Goal: Information Seeking & Learning: Check status

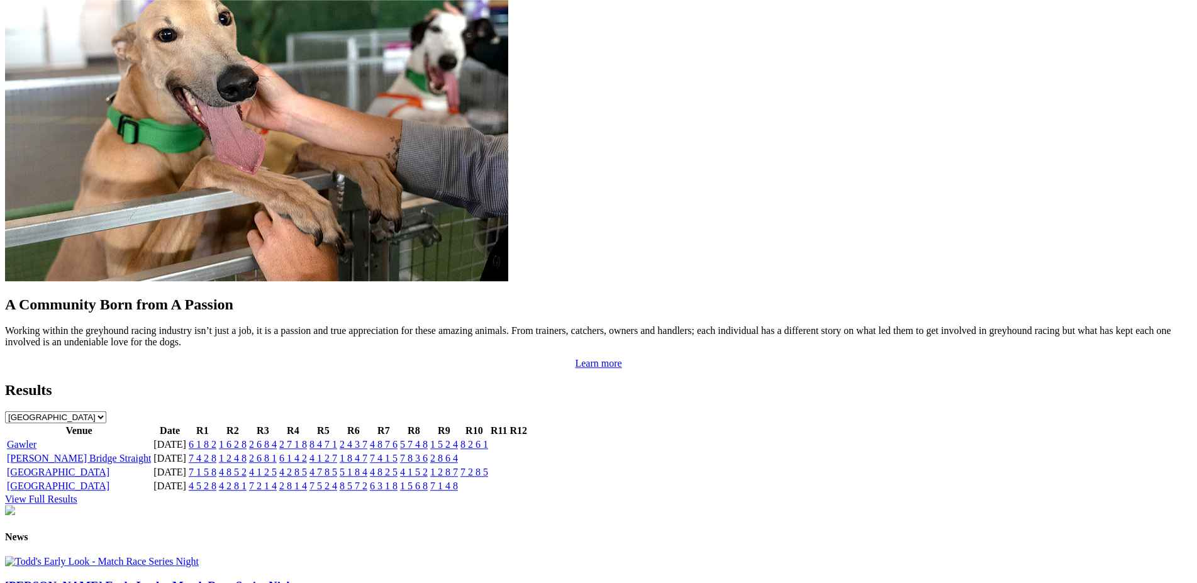
scroll to position [1071, 0]
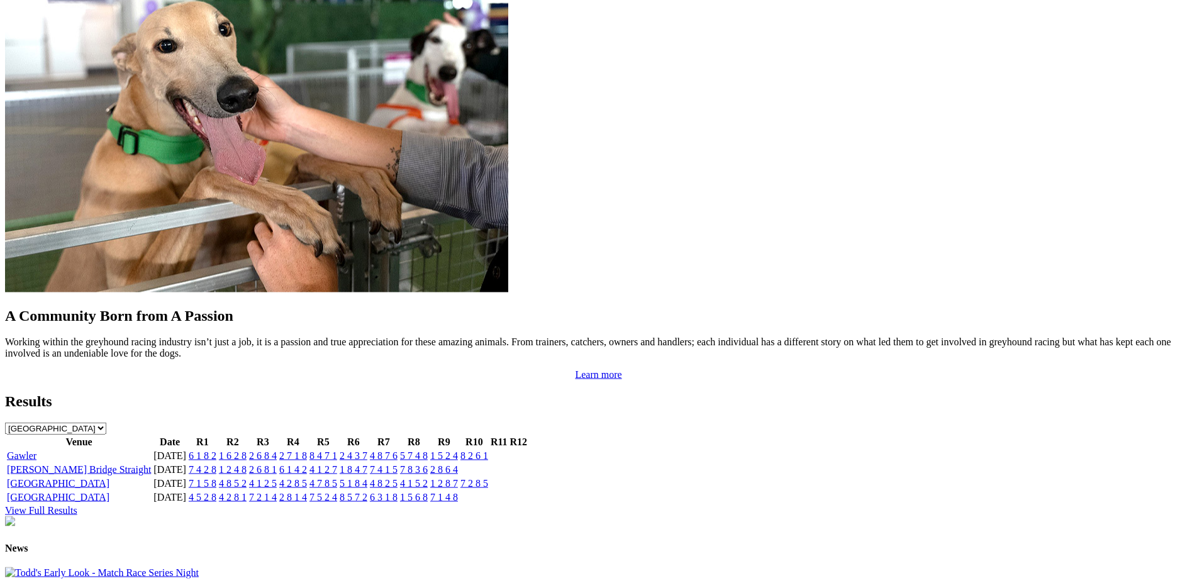
click at [216, 450] on link "6 1 8 2" at bounding box center [203, 455] width 28 height 11
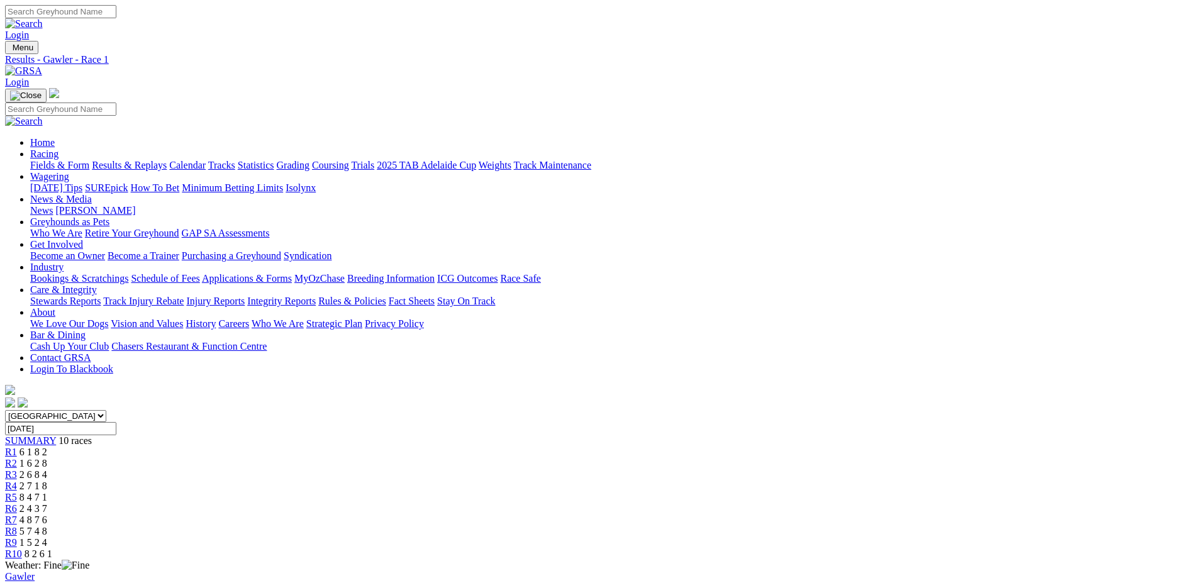
click at [17, 458] on span "R2" at bounding box center [11, 463] width 12 height 11
click at [471, 469] on div "R3 2 6 8 4" at bounding box center [598, 474] width 1187 height 11
click at [17, 481] on span "R4" at bounding box center [11, 486] width 12 height 11
click at [611, 492] on div "R5 8 4 7 1" at bounding box center [598, 497] width 1187 height 11
click at [17, 503] on span "R6" at bounding box center [11, 508] width 12 height 11
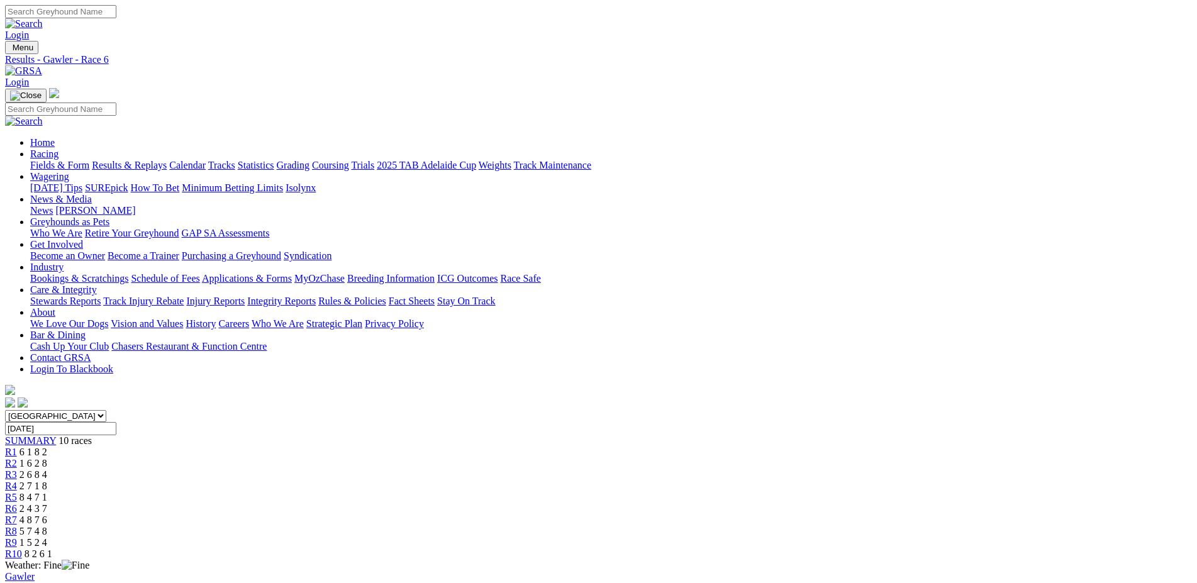
click at [17, 515] on span "R7" at bounding box center [11, 520] width 12 height 11
click at [17, 526] on span "R8" at bounding box center [11, 531] width 12 height 11
click at [17, 537] on span "R9" at bounding box center [11, 542] width 12 height 11
click at [22, 549] on span "R10" at bounding box center [13, 554] width 17 height 11
